Goal: Task Accomplishment & Management: Use online tool/utility

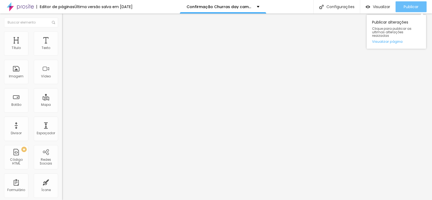
click at [412, 7] on span "Publicar" at bounding box center [411, 7] width 15 height 4
click at [406, 7] on span "Publicar" at bounding box center [411, 7] width 15 height 4
click at [413, 8] on span "Publicar" at bounding box center [411, 7] width 15 height 4
click at [404, 8] on span "Publicar" at bounding box center [411, 7] width 15 height 4
